Goal: Find contact information: Find contact information

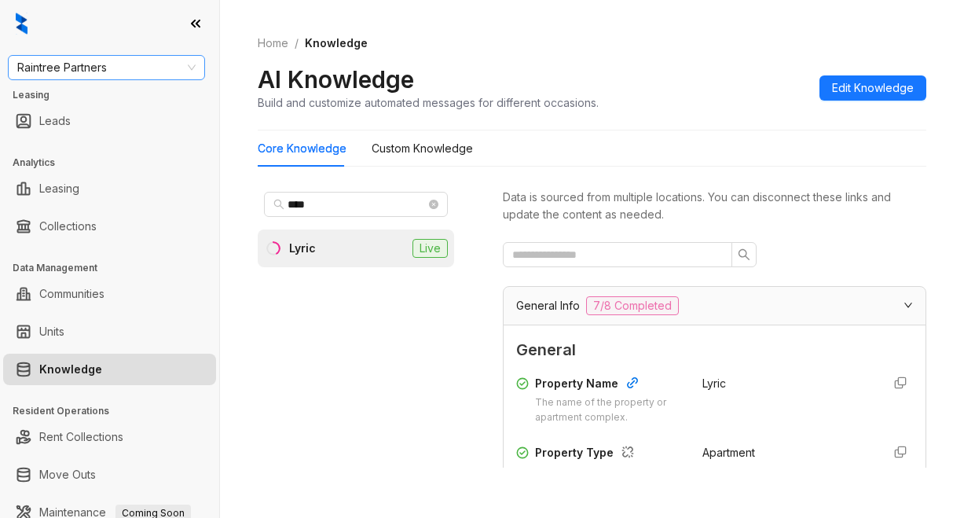
scroll to position [628, 0]
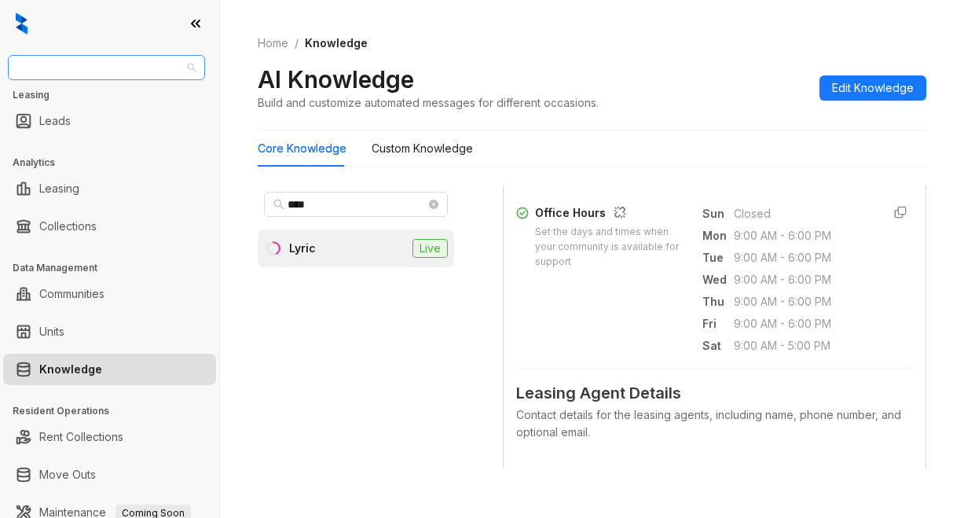
click at [123, 64] on span "Raintree Partners" at bounding box center [106, 68] width 178 height 24
type input "*****"
click at [111, 100] on div "Magnolia Capital" at bounding box center [106, 98] width 172 height 17
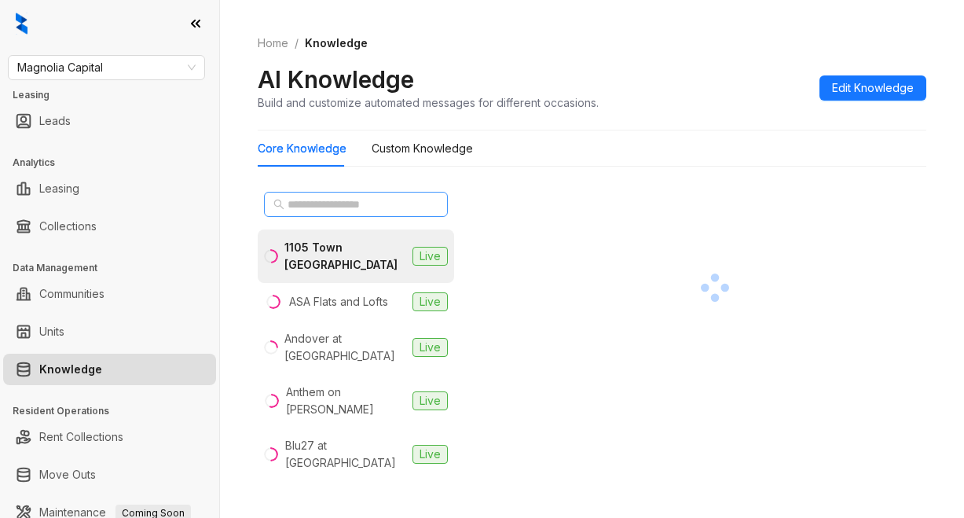
click at [324, 194] on span at bounding box center [356, 204] width 184 height 25
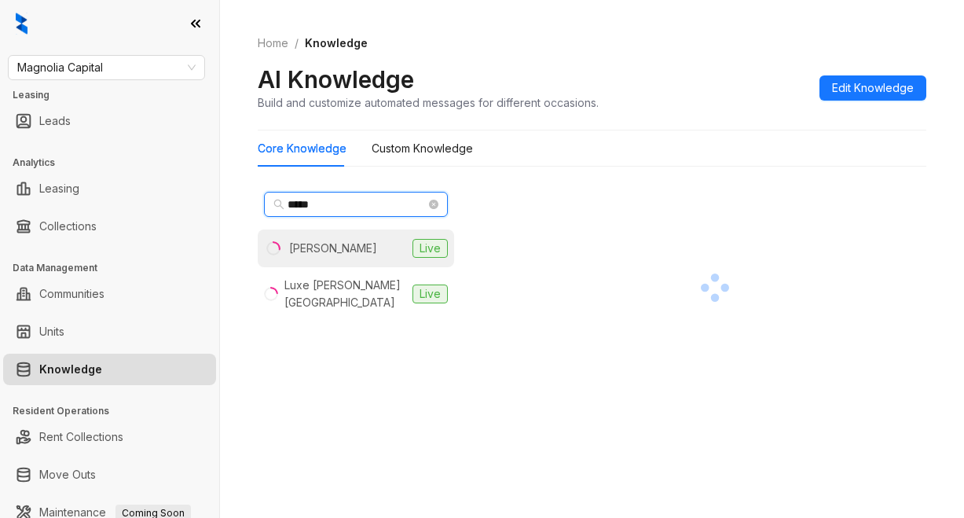
type input "*****"
click at [292, 244] on div "Logan" at bounding box center [333, 248] width 88 height 17
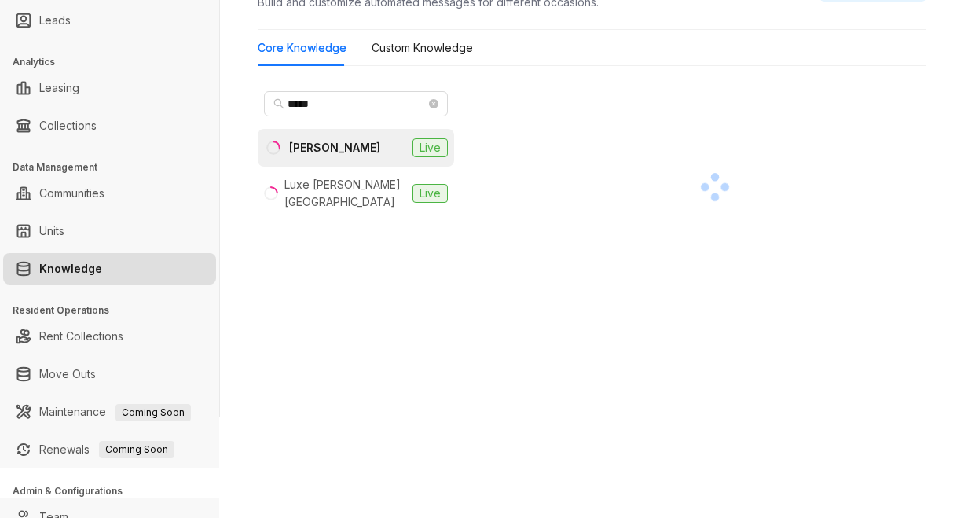
scroll to position [156, 0]
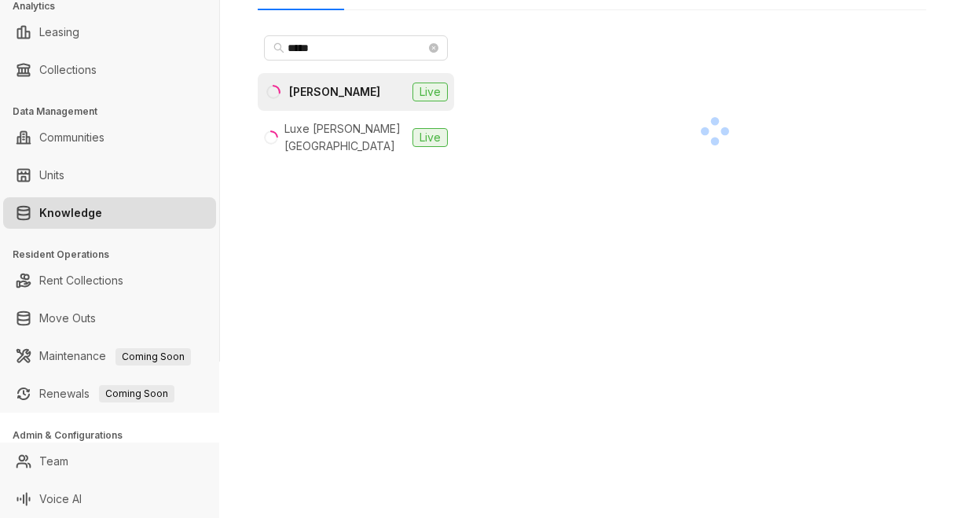
click at [676, 255] on div at bounding box center [714, 176] width 423 height 295
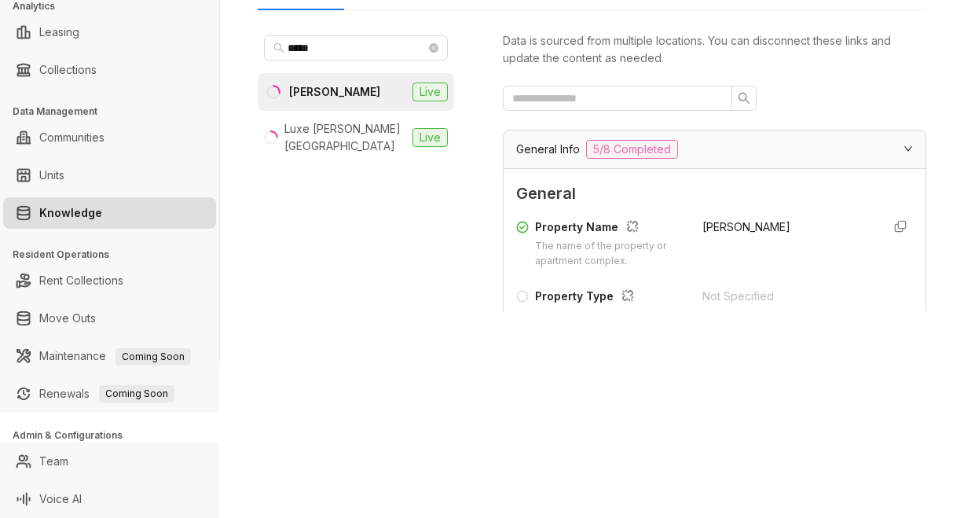
click at [785, 252] on div "Logan" at bounding box center [785, 243] width 167 height 50
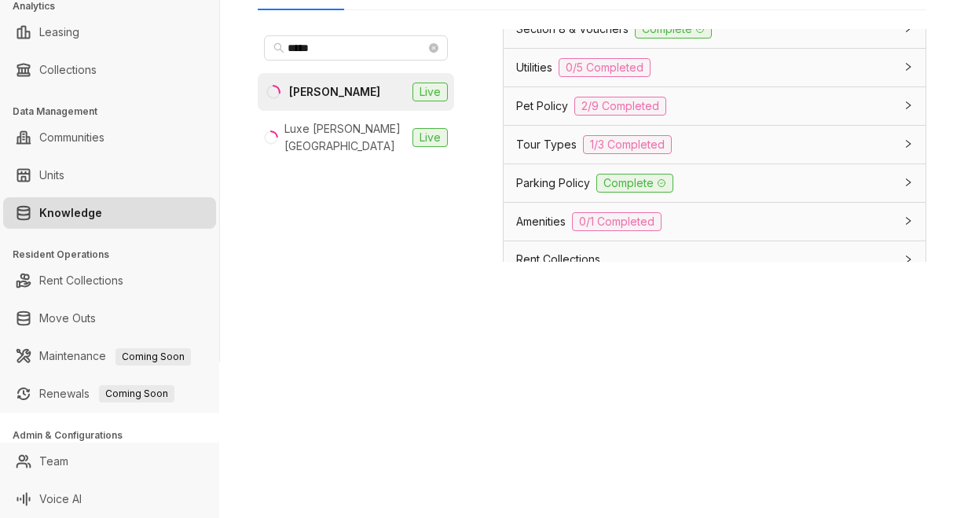
scroll to position [1335, 0]
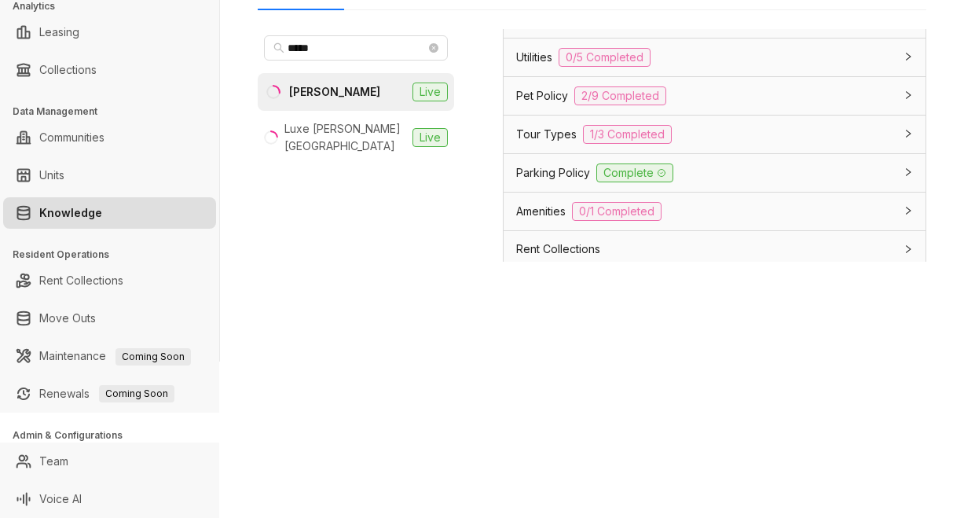
click at [530, 143] on span "Tour Types" at bounding box center [546, 134] width 60 height 17
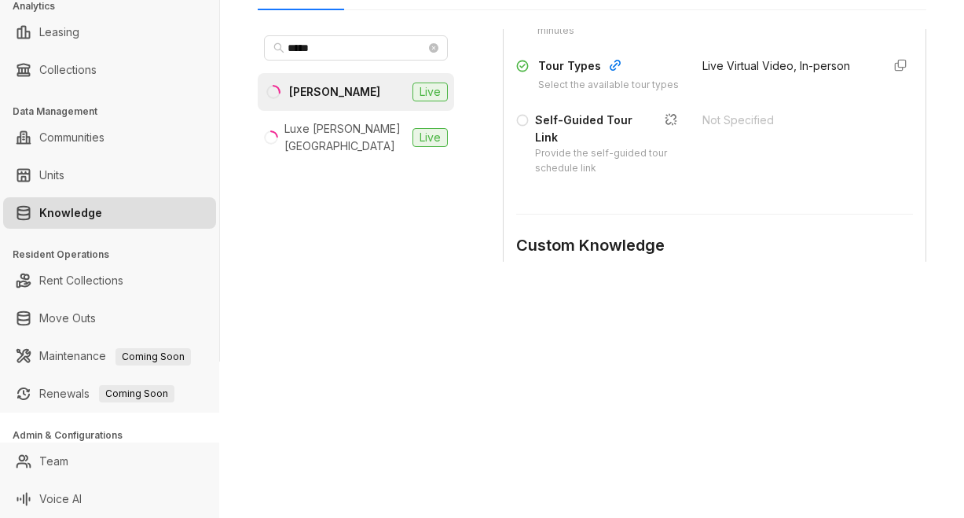
scroll to position [1571, 0]
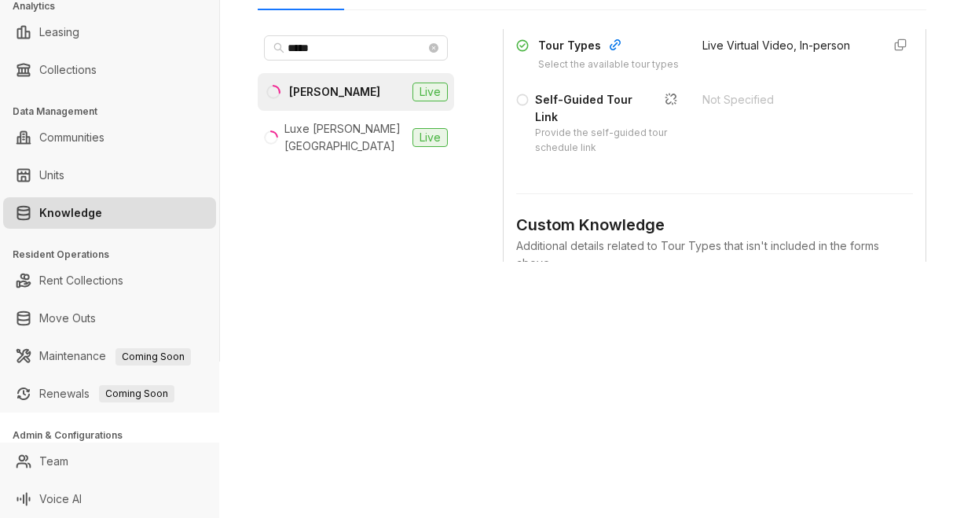
click at [643, 270] on div "Data is sourced from multiple locations. You can disconnect these links and upd…" at bounding box center [714, 176] width 423 height 295
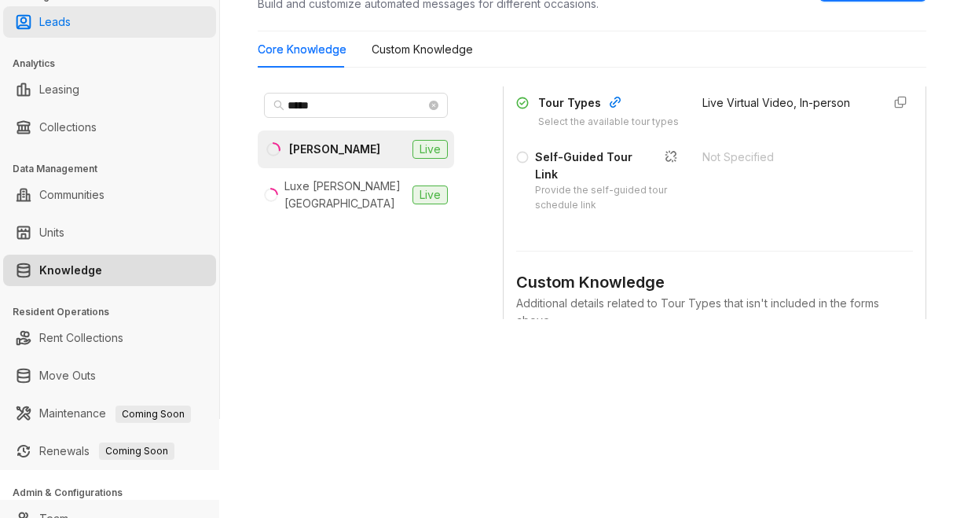
scroll to position [0, 0]
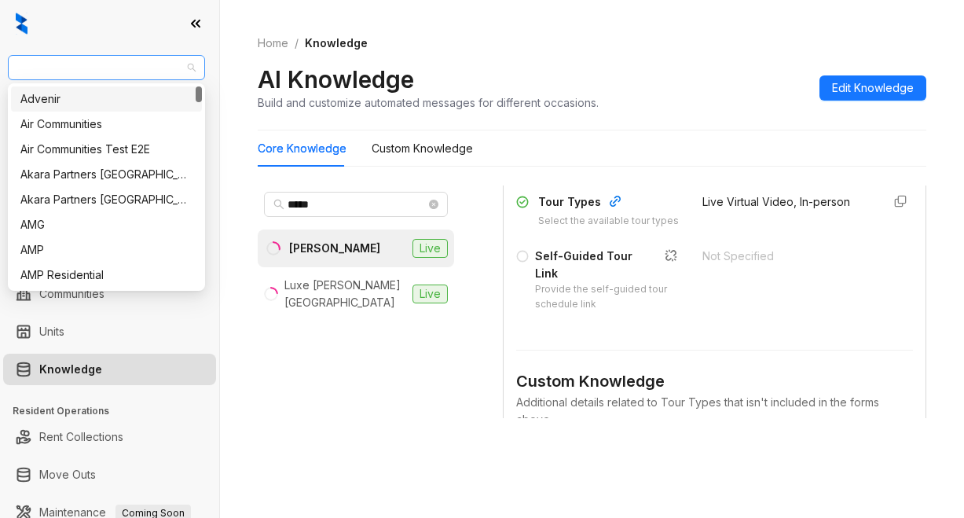
click at [118, 71] on span "Magnolia Capital" at bounding box center [106, 68] width 178 height 24
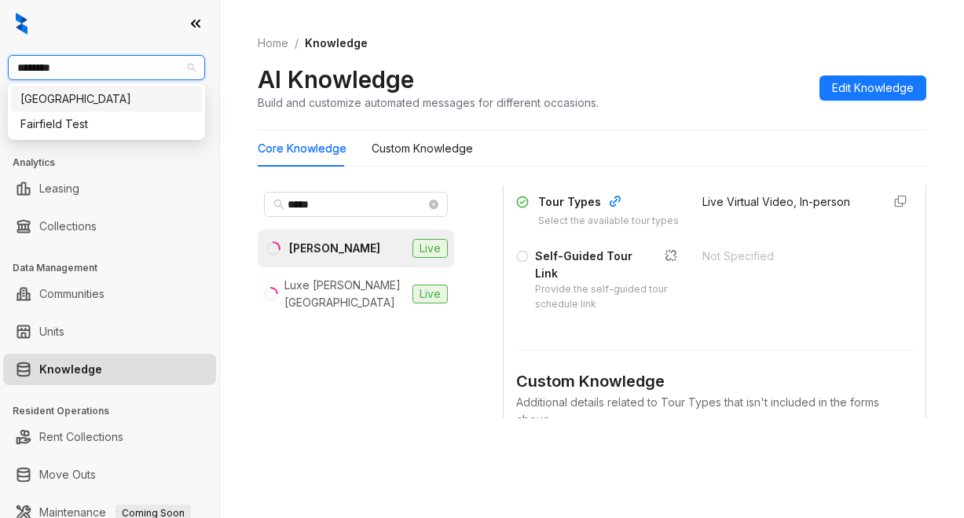
type input "*********"
click at [42, 101] on div "Fairfield" at bounding box center [106, 98] width 172 height 17
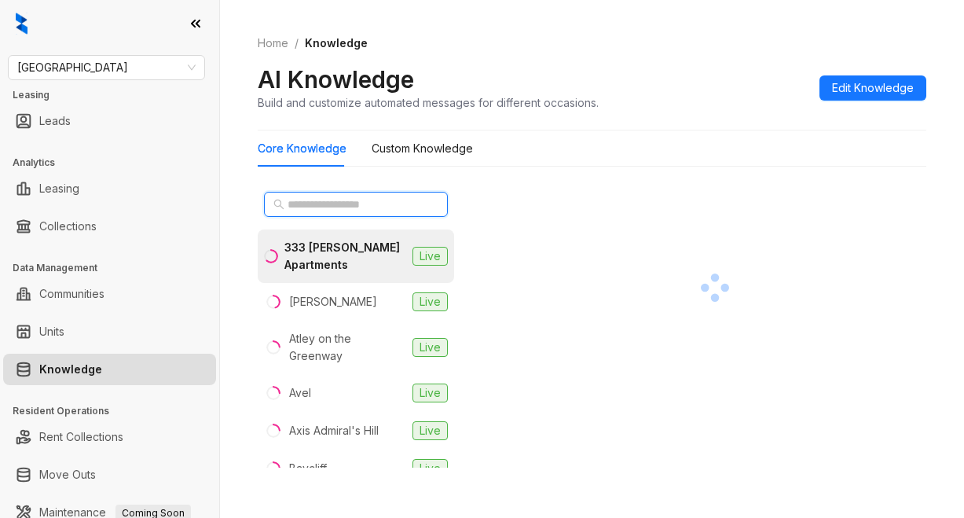
click at [306, 196] on input "text" at bounding box center [356, 204] width 138 height 17
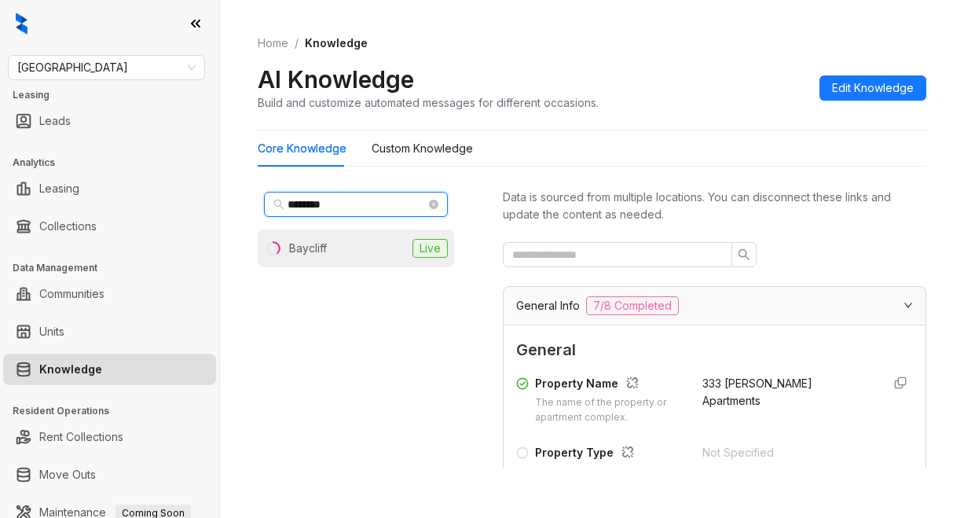
type input "********"
click at [351, 250] on li "Baycliff Live" at bounding box center [356, 248] width 196 height 38
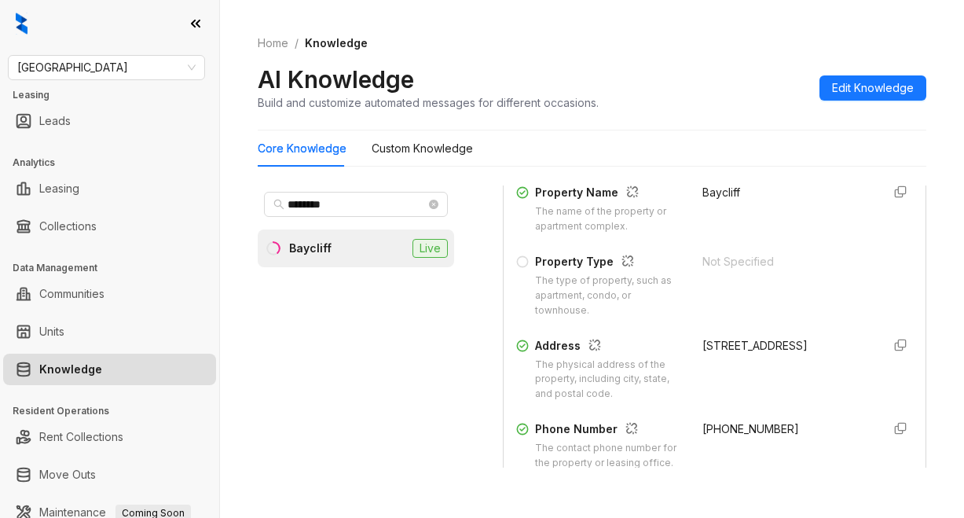
scroll to position [236, 0]
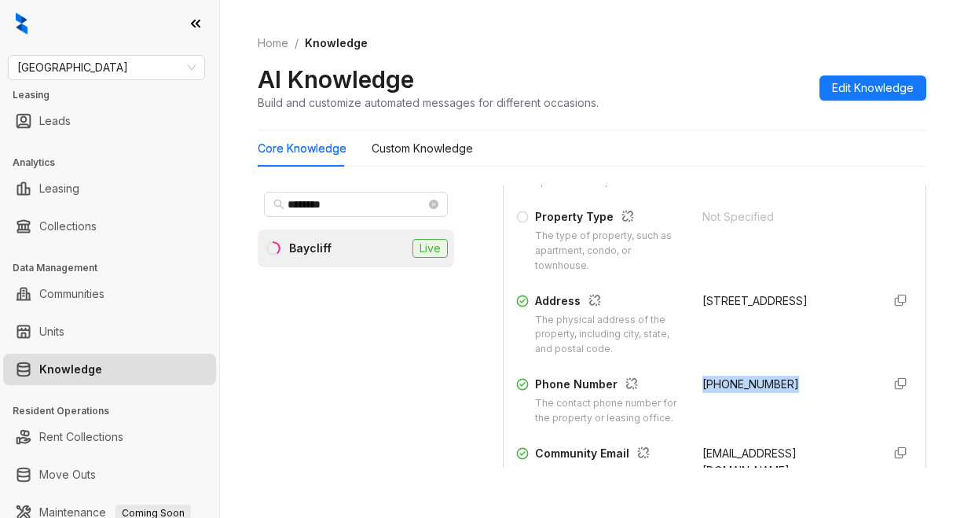
drag, startPoint x: 685, startPoint y: 380, endPoint x: 778, endPoint y: 380, distance: 93.5
click at [778, 380] on div "(510) 519-3746" at bounding box center [785, 400] width 167 height 50
copy span "(510) 519-3746"
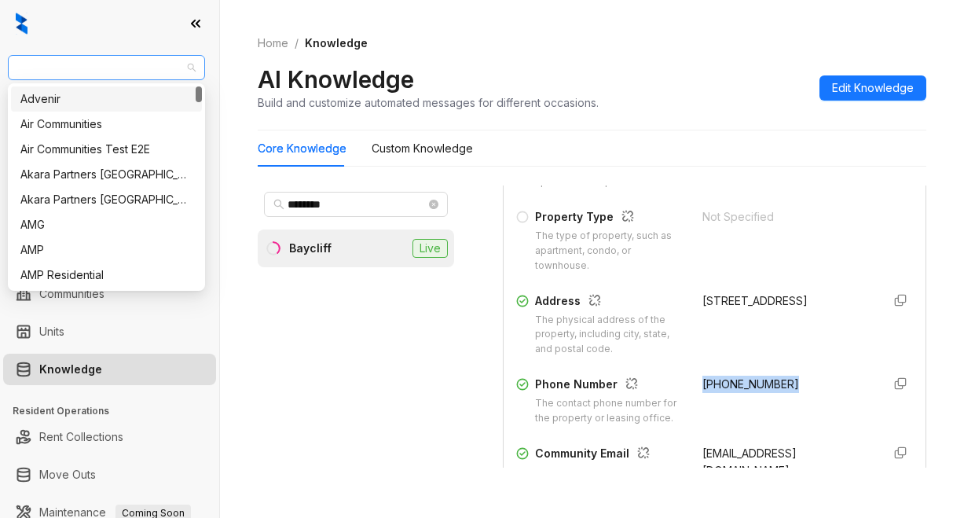
click at [100, 67] on span "Fairfield" at bounding box center [106, 68] width 178 height 24
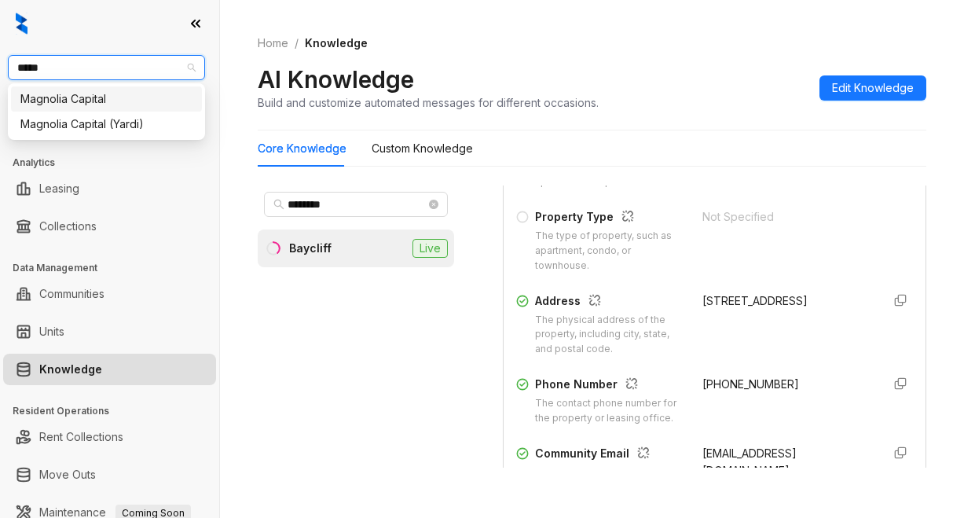
type input "******"
click at [103, 99] on div "Magnolia Capital" at bounding box center [106, 98] width 172 height 17
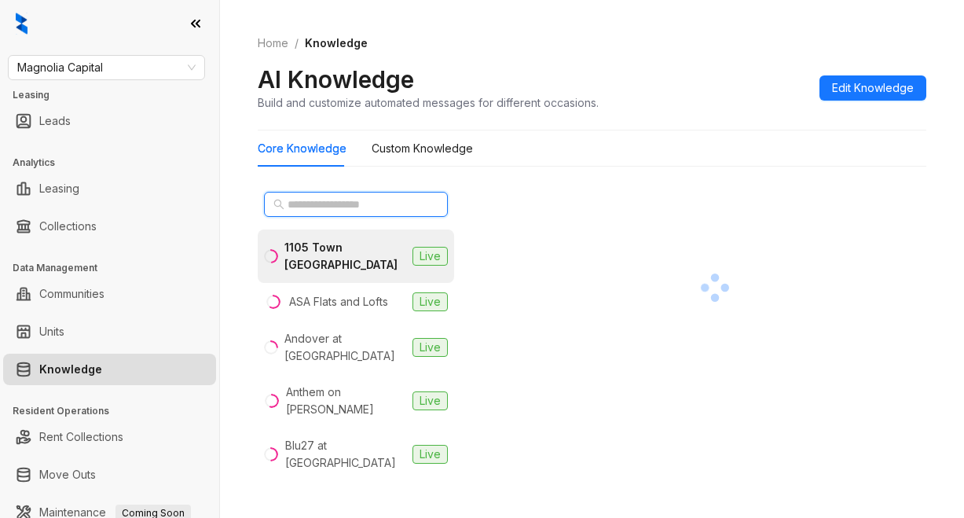
click at [326, 196] on input "text" at bounding box center [356, 204] width 138 height 17
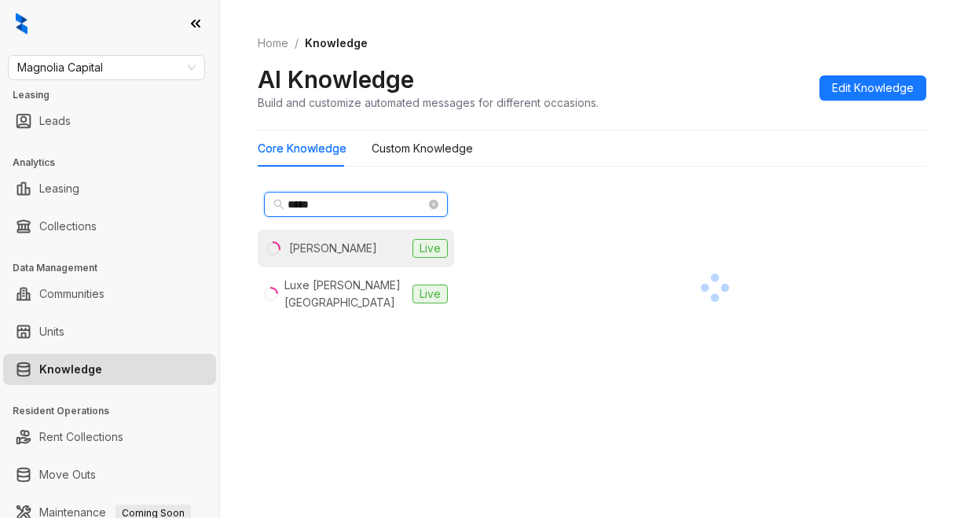
type input "*****"
click at [289, 247] on div "Logan" at bounding box center [333, 248] width 88 height 17
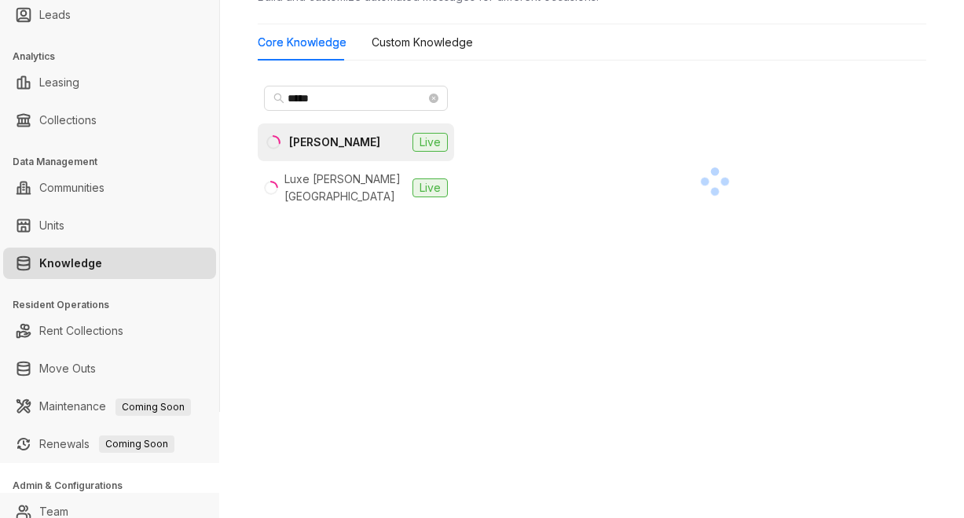
scroll to position [156, 0]
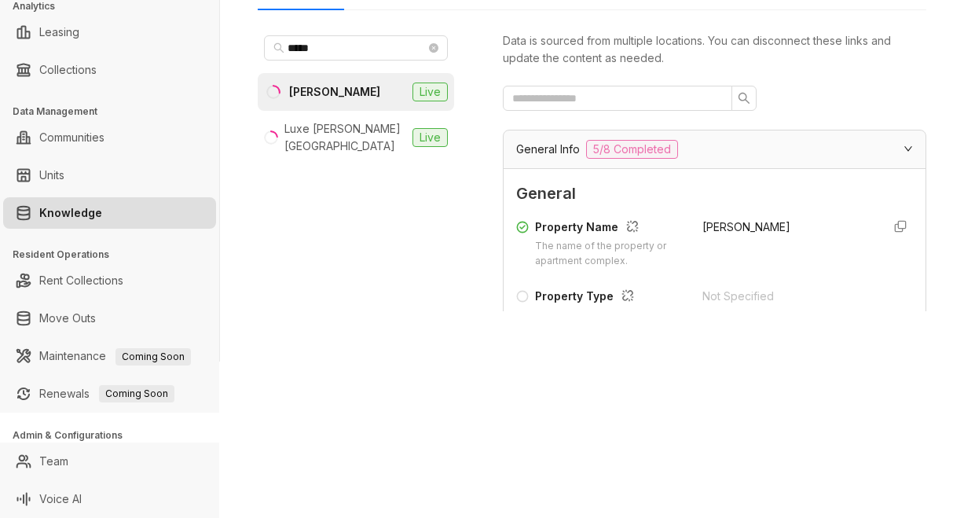
click at [654, 197] on span "General" at bounding box center [714, 193] width 397 height 24
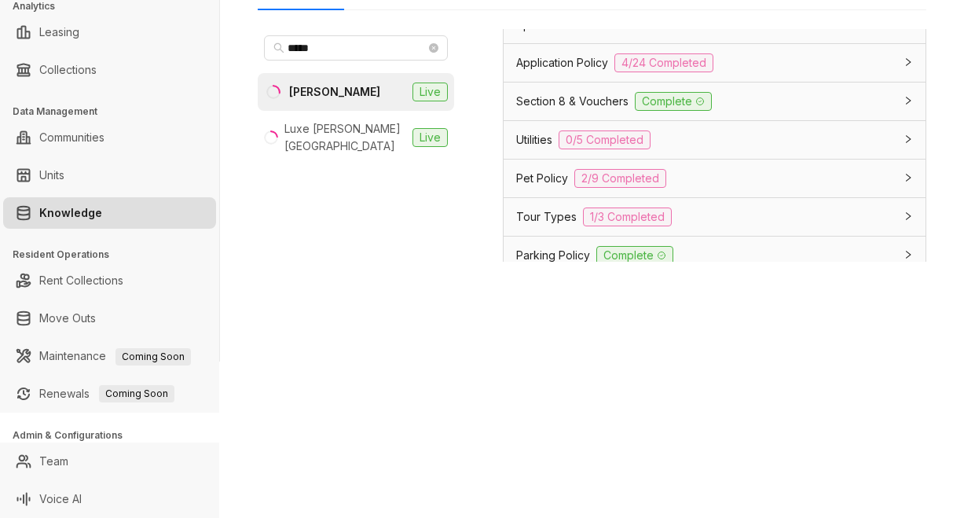
scroll to position [1257, 0]
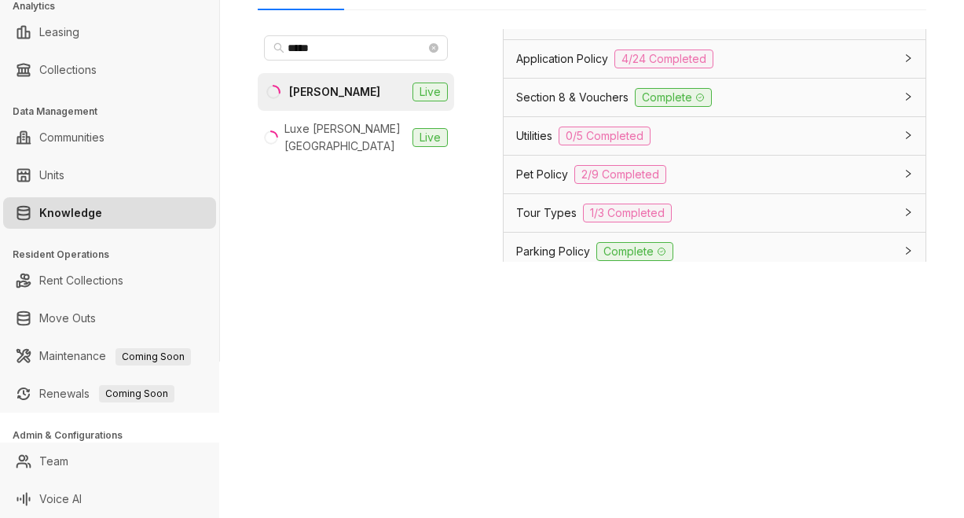
click at [539, 222] on span "Tour Types" at bounding box center [546, 212] width 60 height 17
click at [559, 222] on span "Tour Types" at bounding box center [546, 212] width 60 height 17
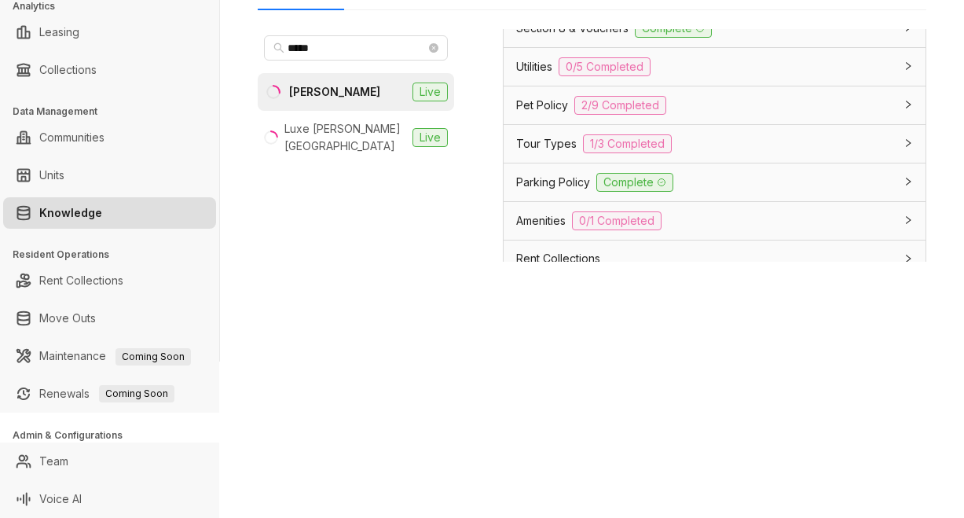
scroll to position [1324, 0]
click at [551, 154] on span "Tour Types" at bounding box center [546, 145] width 60 height 17
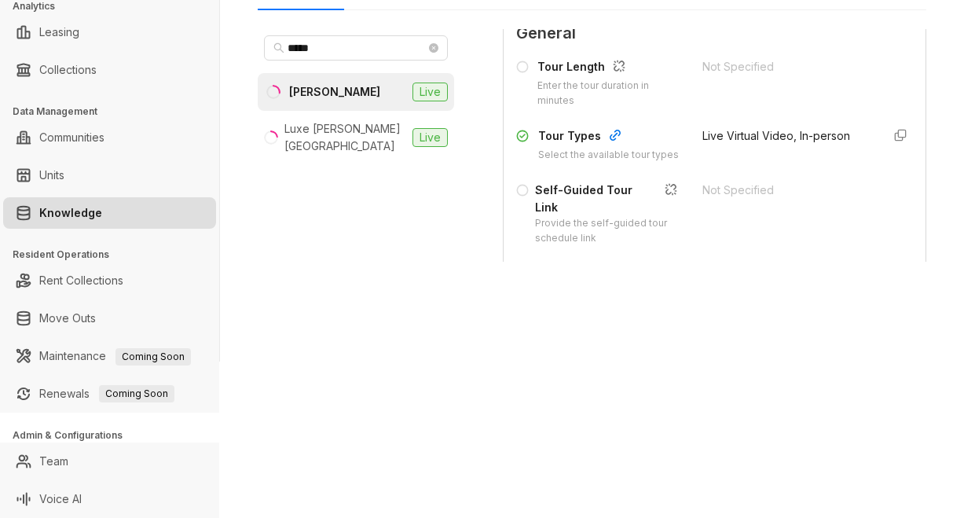
scroll to position [1481, 0]
click at [679, 313] on div "Data is sourced from multiple locations. You can disconnect these links and upd…" at bounding box center [714, 176] width 423 height 295
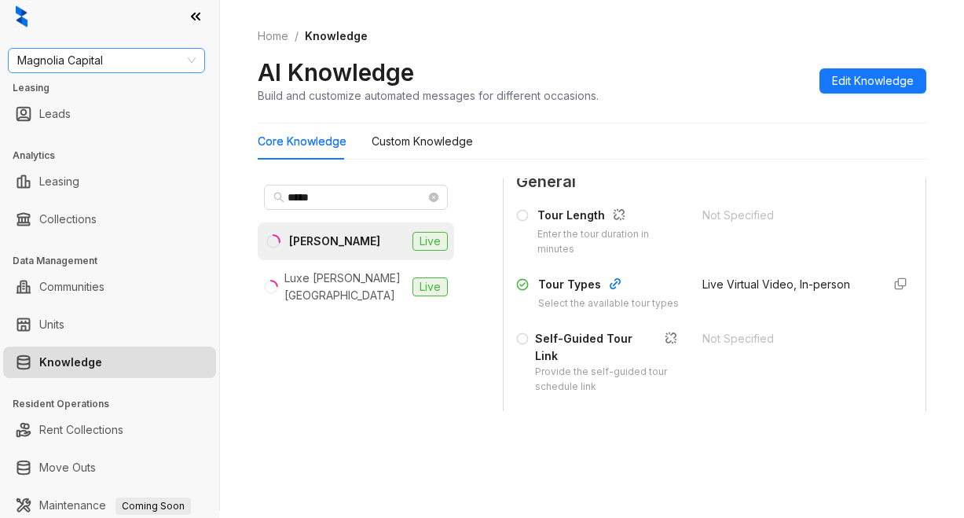
scroll to position [0, 0]
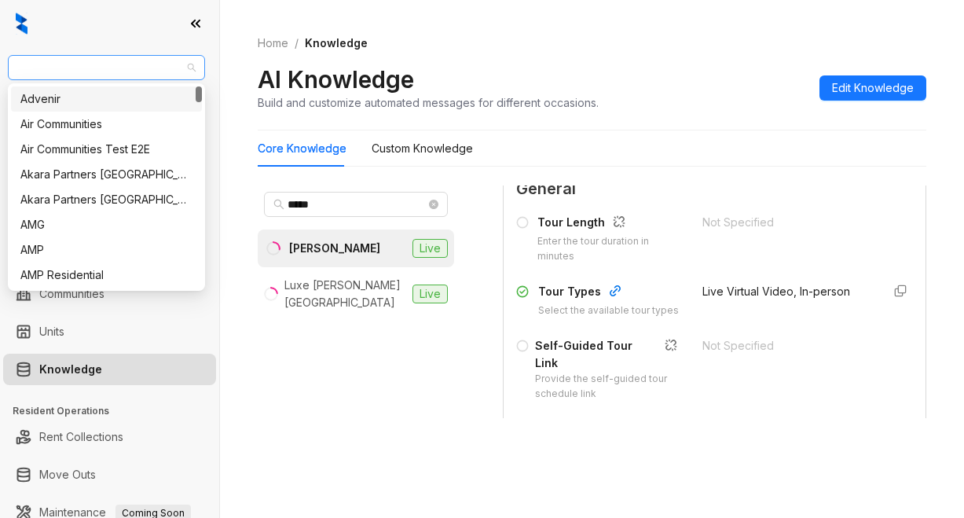
click at [128, 64] on span "Magnolia Capital" at bounding box center [106, 68] width 178 height 24
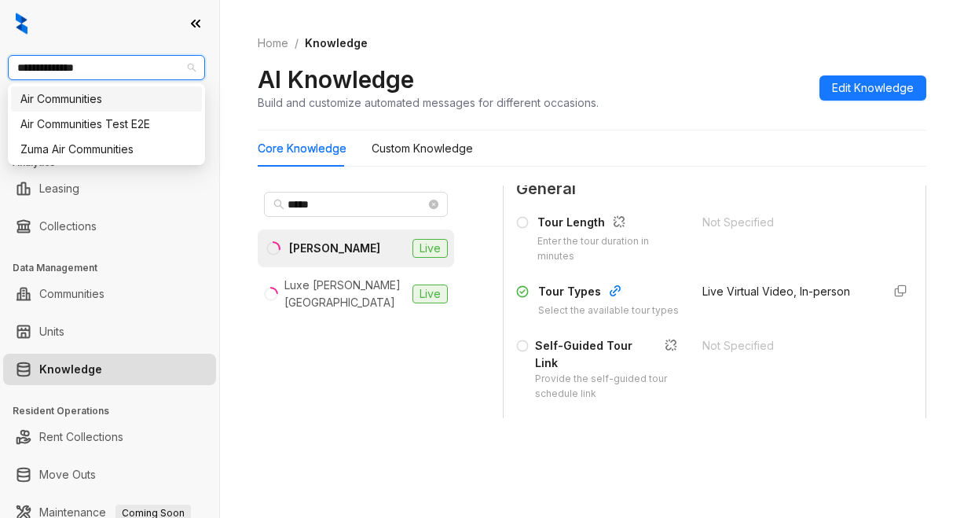
type input "**********"
click at [93, 98] on div "Air Communities" at bounding box center [106, 98] width 172 height 17
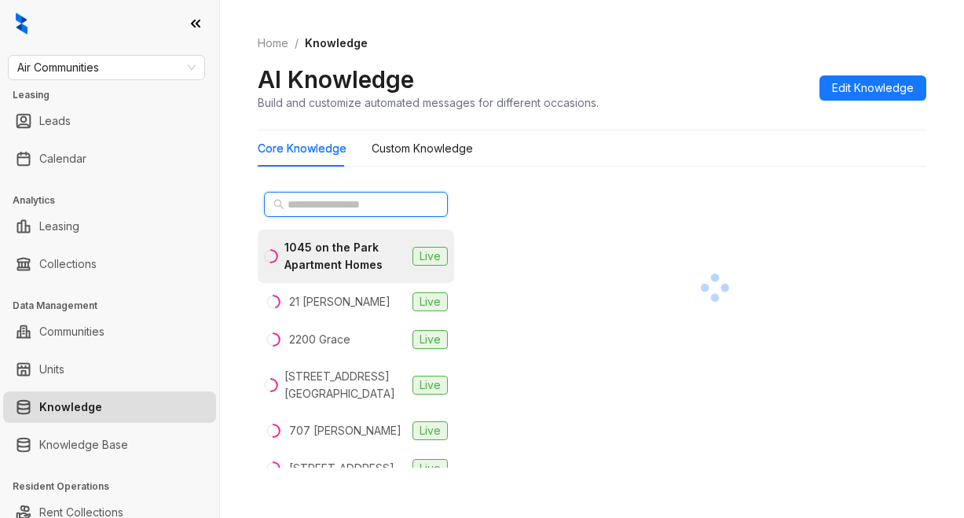
click at [344, 203] on input "text" at bounding box center [356, 204] width 138 height 17
click at [655, 141] on div "Core Knowledge Custom Knowledge" at bounding box center [592, 148] width 668 height 36
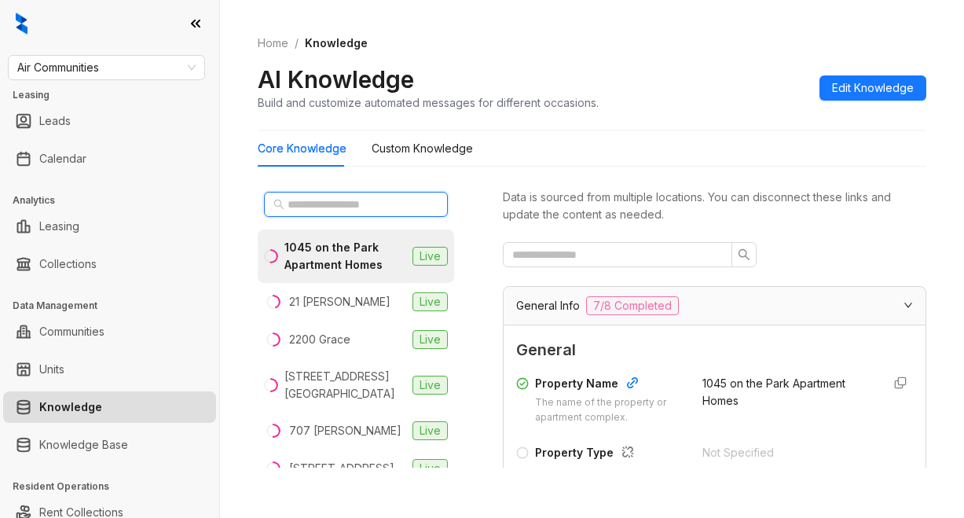
click at [299, 207] on input "text" at bounding box center [356, 204] width 138 height 17
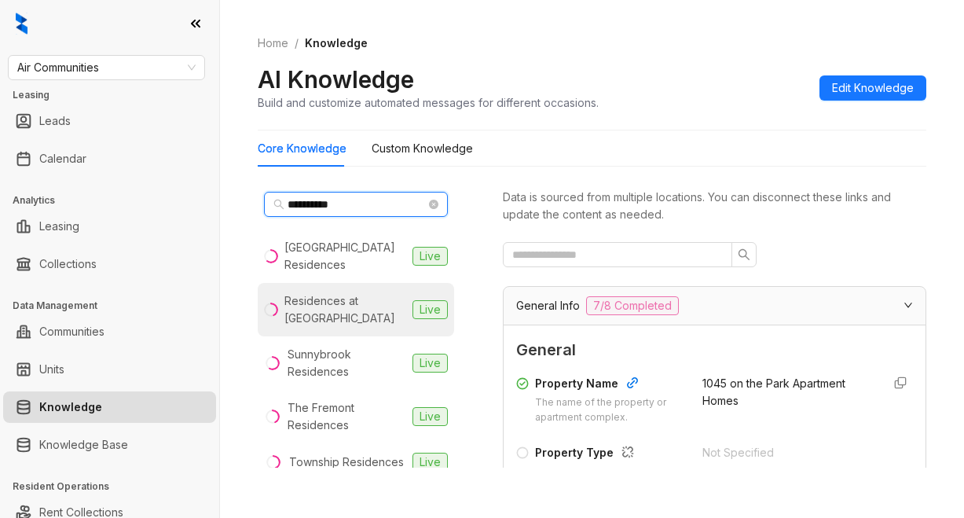
type input "**********"
click at [317, 321] on div "Residences at [GEOGRAPHIC_DATA]" at bounding box center [345, 309] width 122 height 35
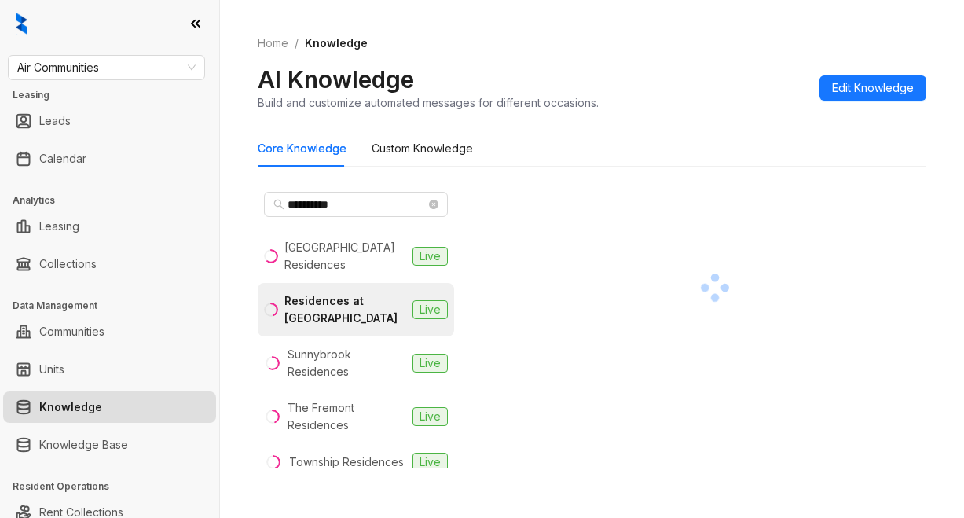
click at [643, 122] on div "Home / Knowledge AI Knowledge Build and customize automated messages for differ…" at bounding box center [592, 73] width 668 height 115
click at [353, 306] on div "Residences at Capital Crescent Trail" at bounding box center [345, 309] width 122 height 35
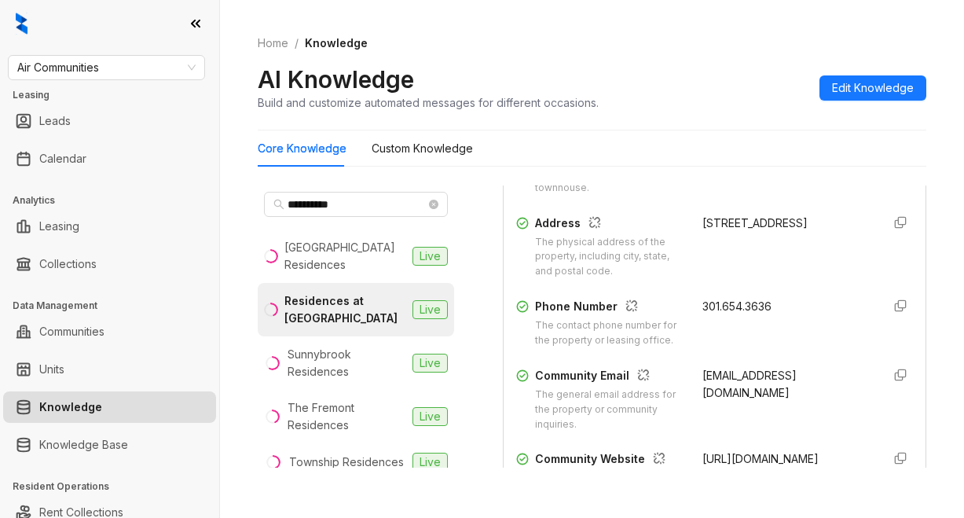
scroll to position [314, 0]
drag, startPoint x: 684, startPoint y: 309, endPoint x: 787, endPoint y: 308, distance: 102.9
click at [787, 308] on div "301.654.3636" at bounding box center [785, 322] width 167 height 50
copy span "301.654.3636"
click at [674, 67] on div "AI Knowledge Build and customize automated messages for different occasions. Ed…" at bounding box center [592, 87] width 668 height 46
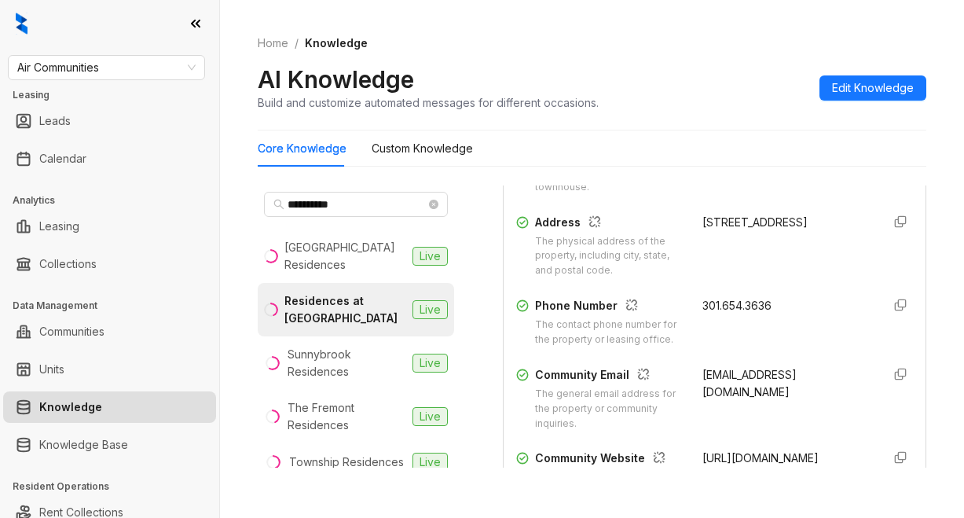
click at [650, 71] on div "AI Knowledge Build and customize automated messages for different occasions. Ed…" at bounding box center [592, 87] width 668 height 46
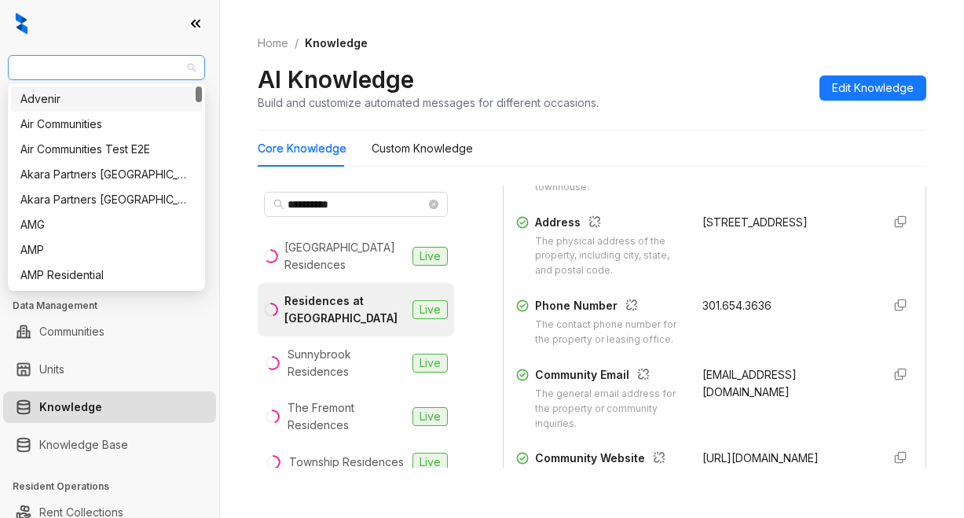
click at [120, 69] on span "Air Communities" at bounding box center [106, 68] width 178 height 24
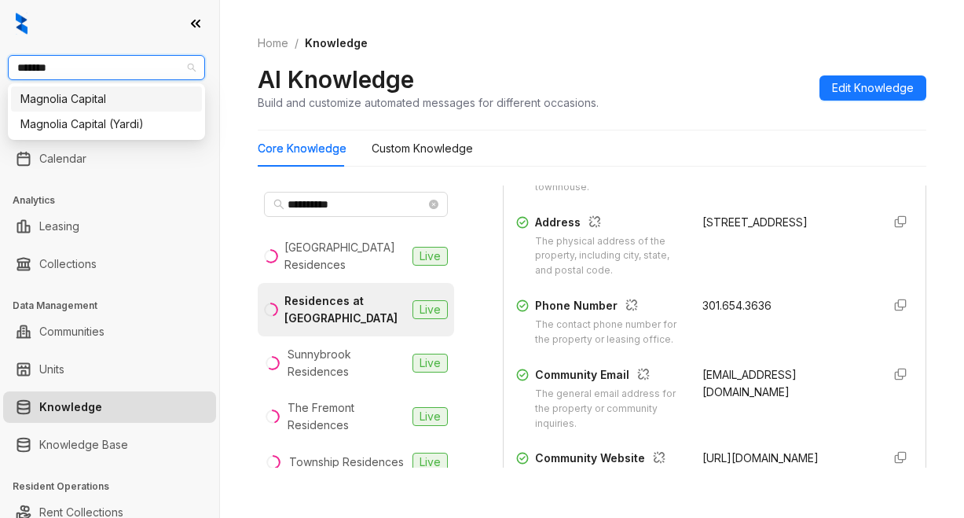
type input "********"
click at [48, 103] on div "Magnolia Capital" at bounding box center [106, 98] width 172 height 17
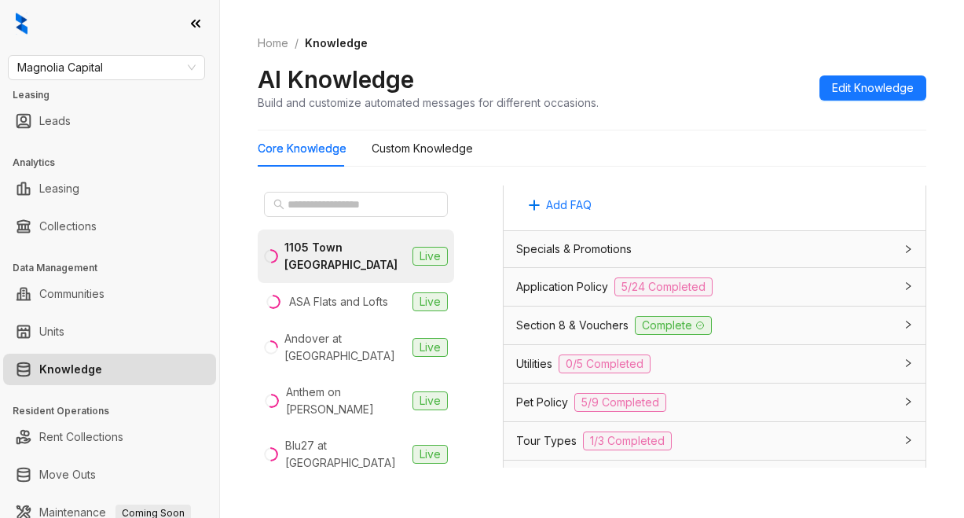
scroll to position [1257, 0]
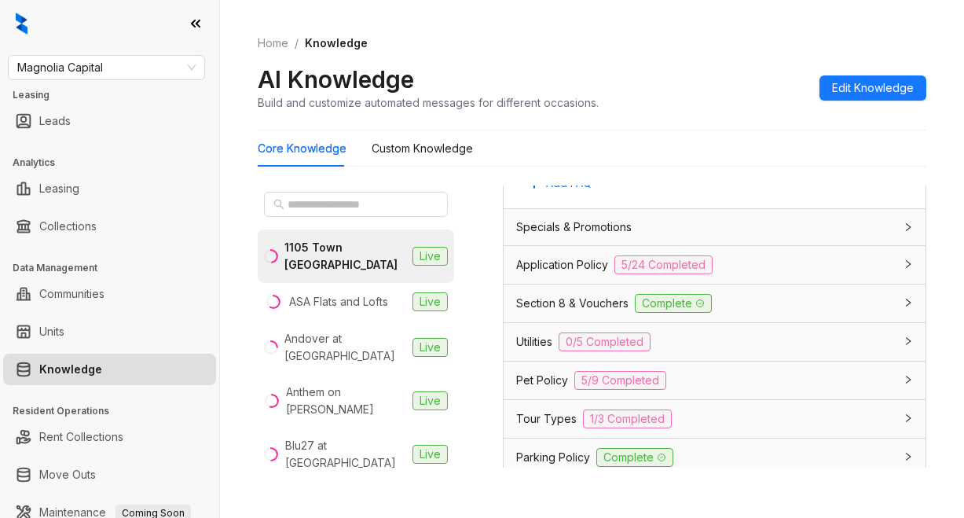
click at [526, 427] on span "Tour Types" at bounding box center [546, 418] width 60 height 17
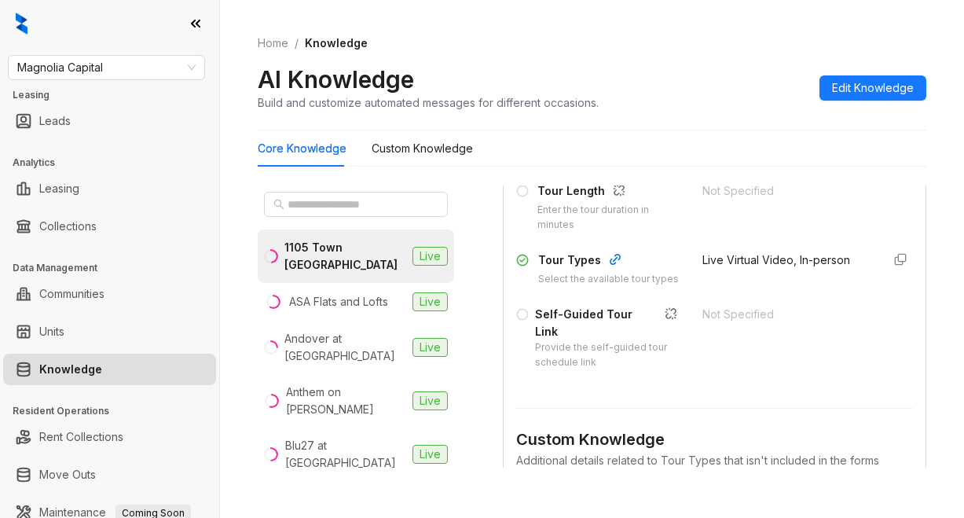
scroll to position [1571, 0]
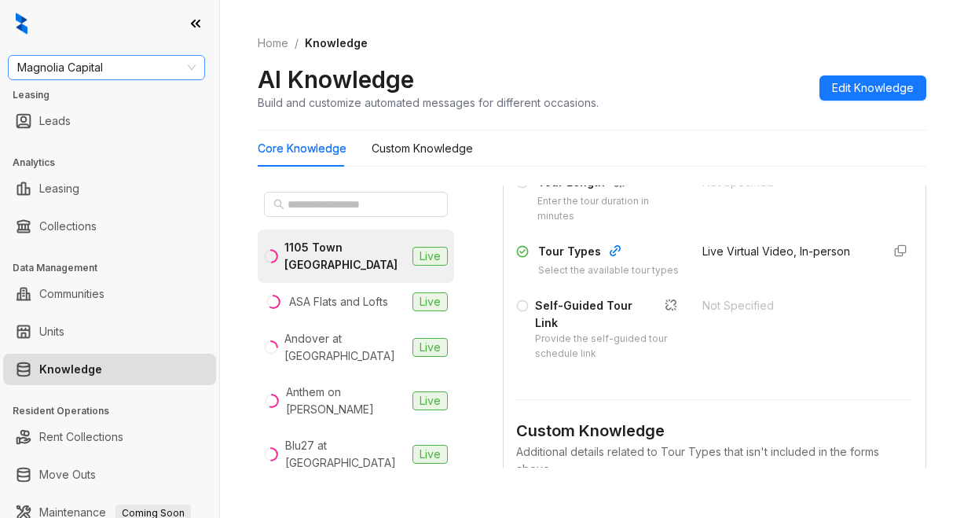
click at [131, 65] on span "Magnolia Capital" at bounding box center [106, 68] width 178 height 24
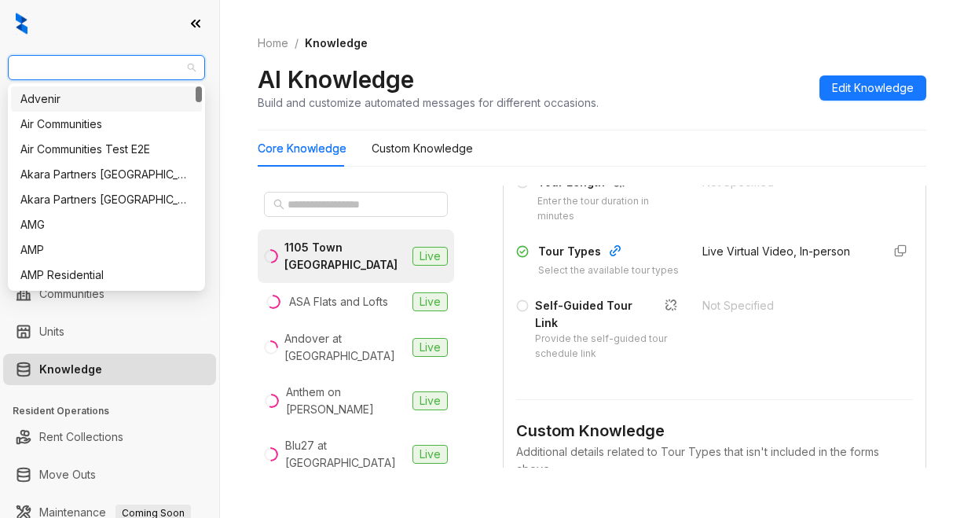
type input "*"
click at [68, 114] on div "Air Communities" at bounding box center [106, 124] width 191 height 25
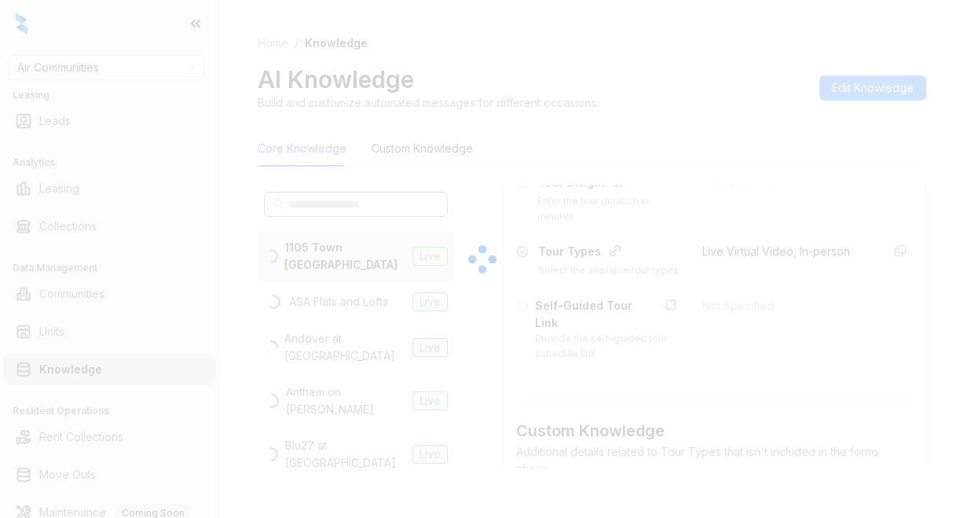
click at [320, 196] on div at bounding box center [482, 259] width 964 height 518
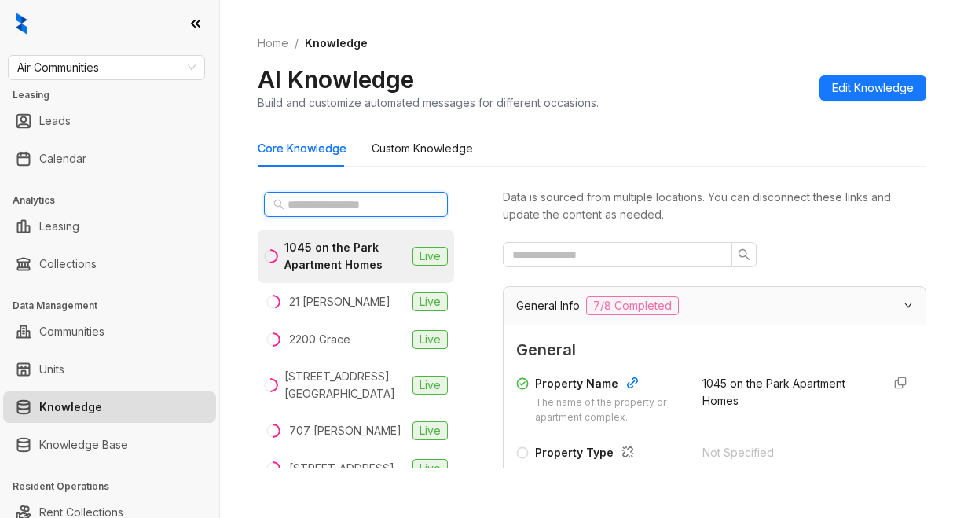
click at [302, 210] on input "text" at bounding box center [356, 204] width 138 height 17
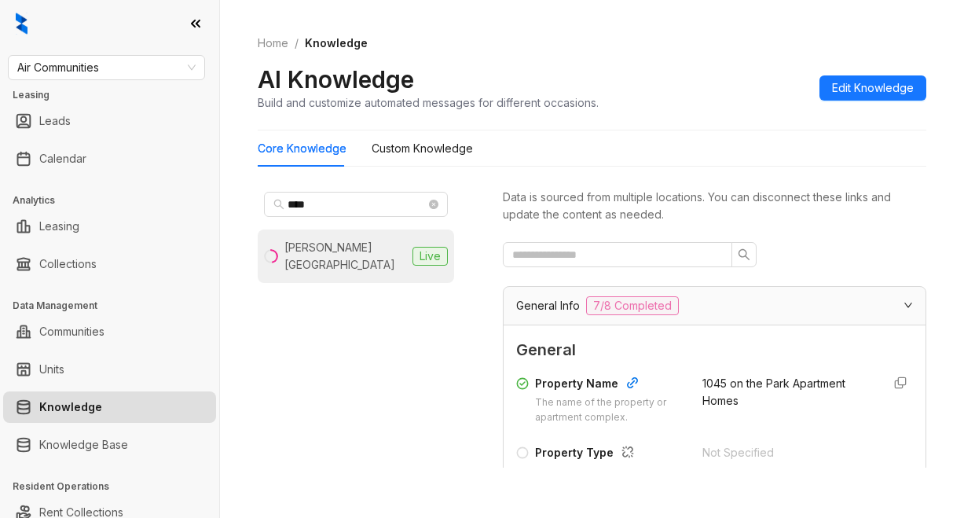
click at [361, 255] on div "[PERSON_NAME][GEOGRAPHIC_DATA]" at bounding box center [345, 256] width 122 height 35
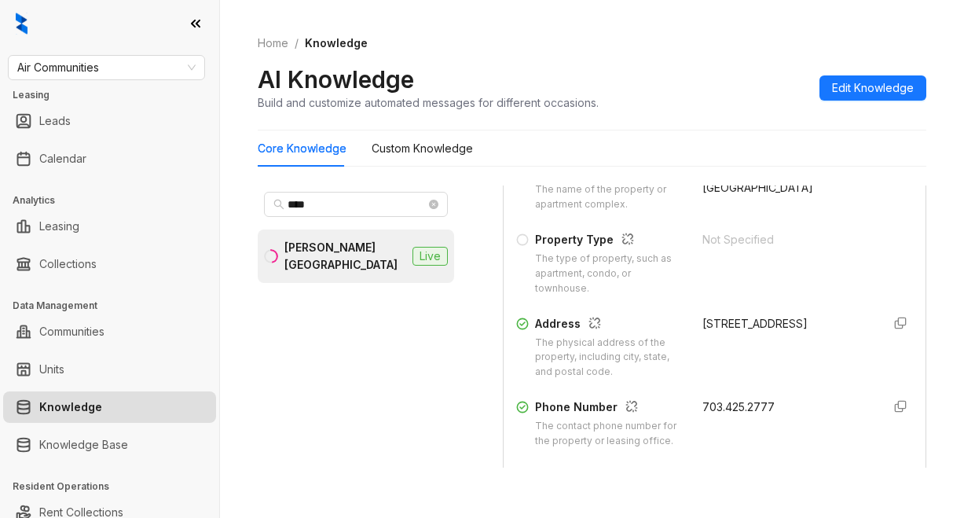
scroll to position [236, 0]
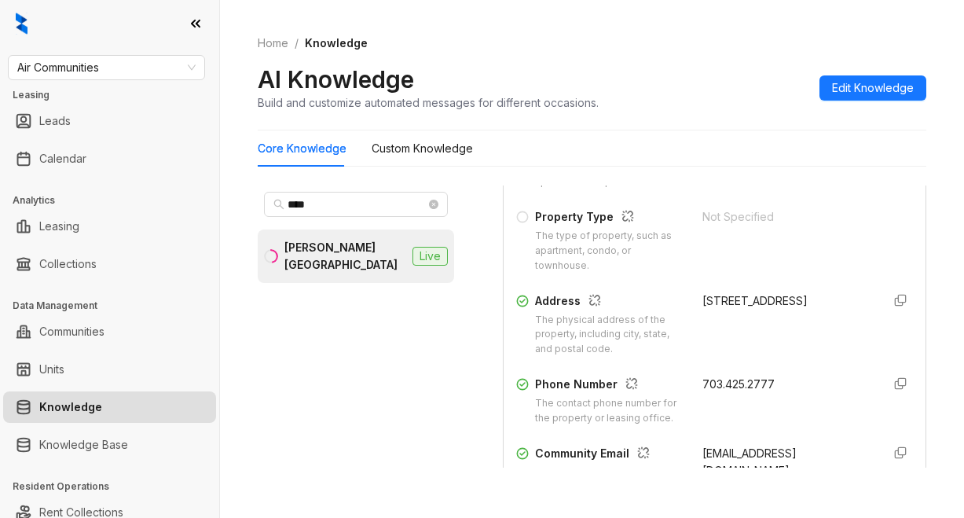
click at [620, 112] on div "Home / Knowledge AI Knowledge Build and customize automated messages for differ…" at bounding box center [592, 73] width 668 height 115
click at [337, 343] on div "**** [PERSON_NAME][GEOGRAPHIC_DATA] Live" at bounding box center [356, 326] width 196 height 282
click at [463, 215] on div "**** [PERSON_NAME][GEOGRAPHIC_DATA] Live" at bounding box center [368, 332] width 220 height 295
click at [463, 211] on div "**** [PERSON_NAME][GEOGRAPHIC_DATA] Live" at bounding box center [368, 332] width 220 height 295
click at [335, 203] on input "****" at bounding box center [356, 204] width 138 height 17
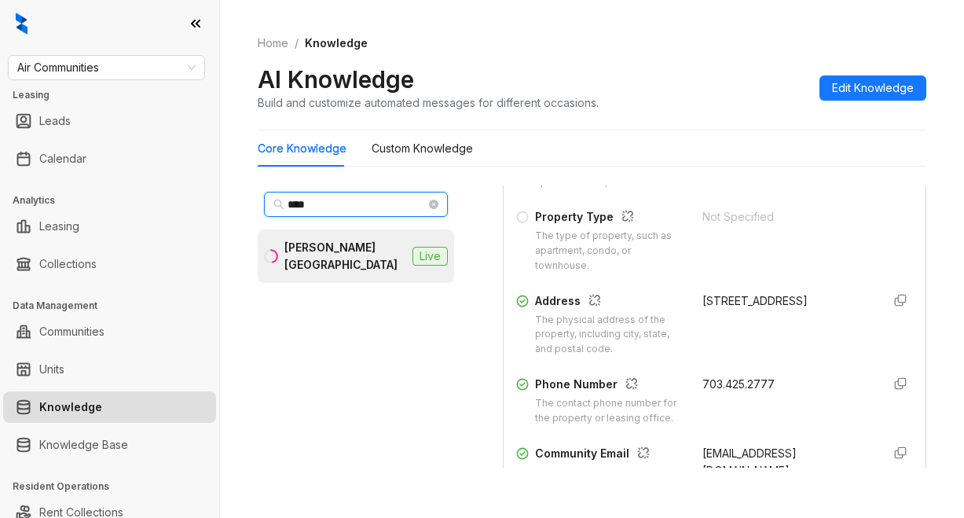
drag, startPoint x: 335, startPoint y: 203, endPoint x: 318, endPoint y: 202, distance: 16.5
click at [318, 202] on input "****" at bounding box center [356, 204] width 138 height 17
type input "*****"
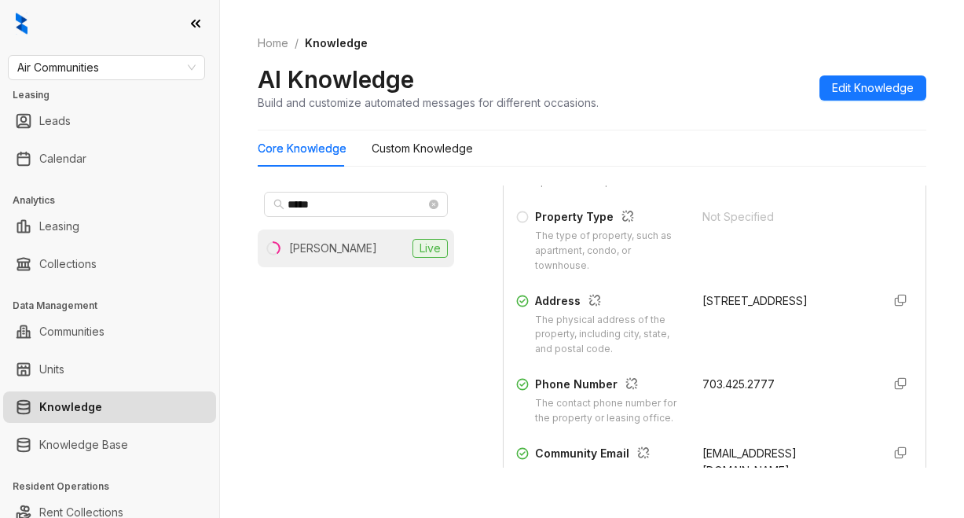
click at [329, 252] on div "[PERSON_NAME]" at bounding box center [333, 248] width 88 height 17
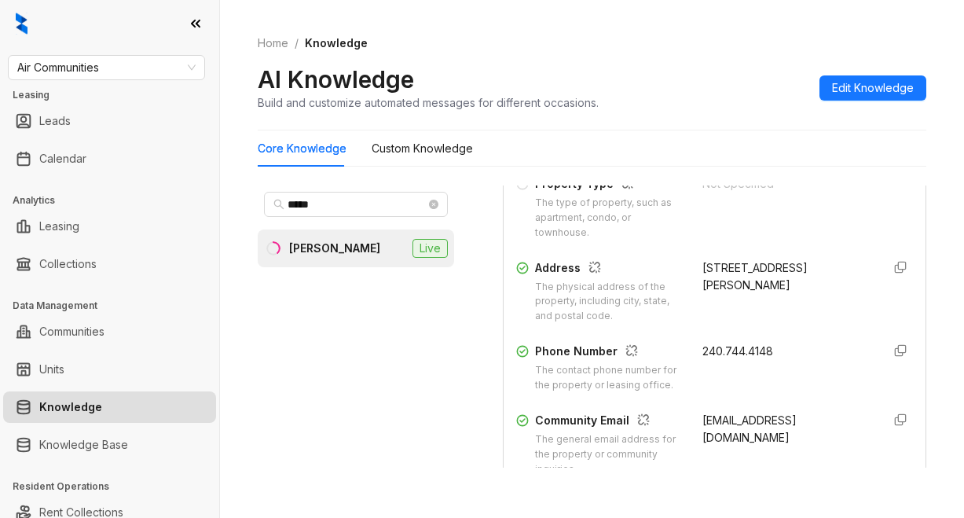
scroll to position [314, 0]
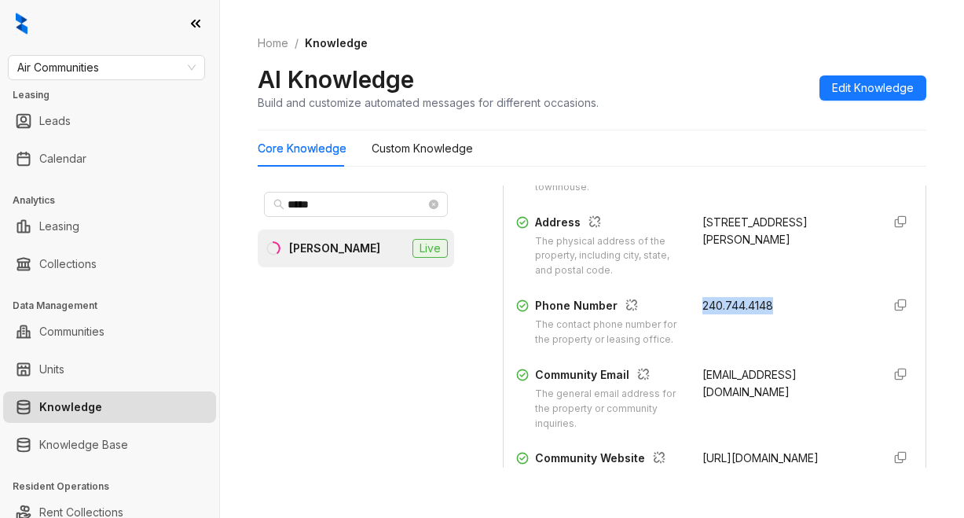
drag, startPoint x: 683, startPoint y: 304, endPoint x: 754, endPoint y: 307, distance: 70.8
click at [766, 307] on div "Phone Number The contact phone number for the property or leasing office. 240.7…" at bounding box center [714, 322] width 397 height 50
copy span "240.744.4148"
click at [609, 35] on ol "Home / Knowledge" at bounding box center [592, 43] width 668 height 17
click at [350, 408] on div "***** [PERSON_NAME] Live" at bounding box center [356, 326] width 196 height 282
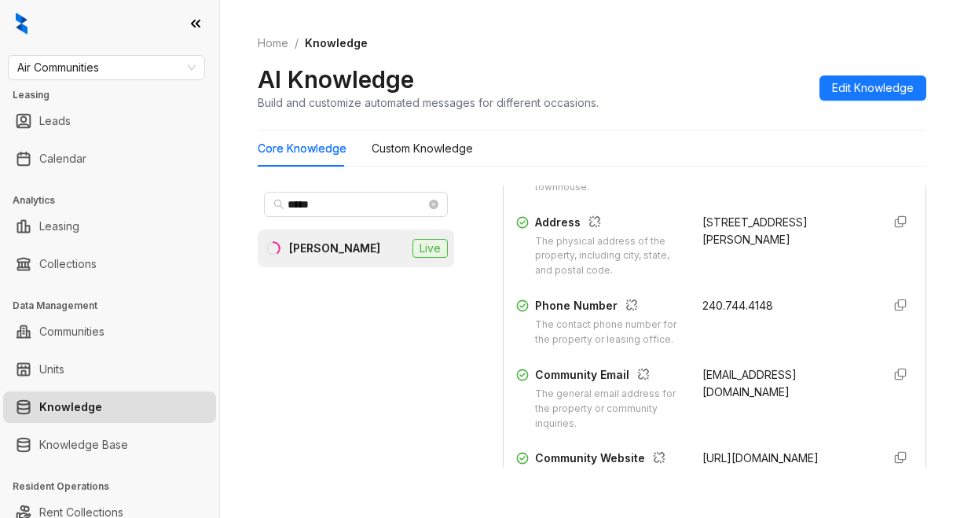
click at [619, 20] on div "Home / Knowledge AI Knowledge Build and customize automated messages for differ…" at bounding box center [592, 73] width 668 height 115
